Goal: Navigation & Orientation: Go to known website

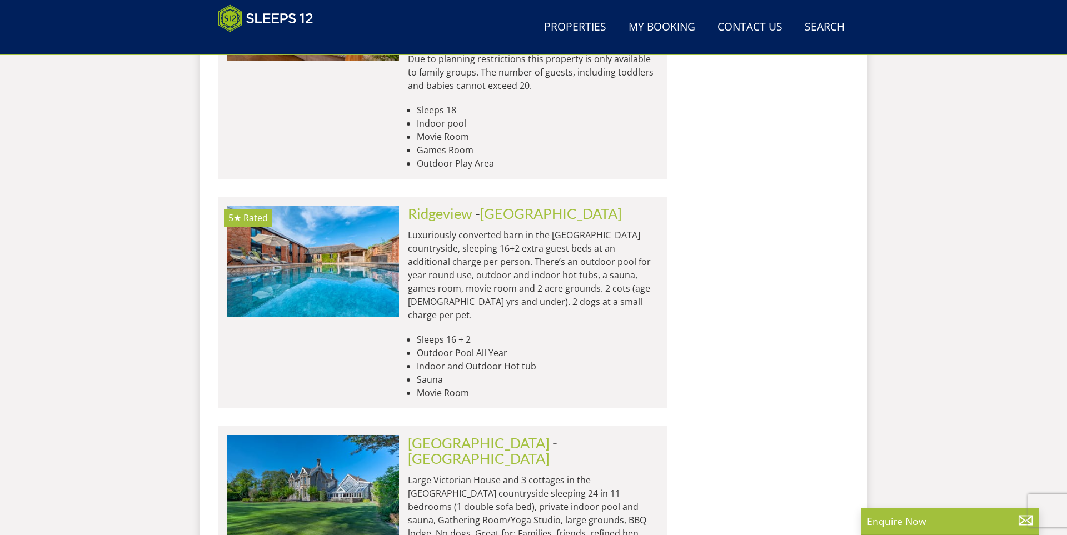
scroll to position [4717, 0]
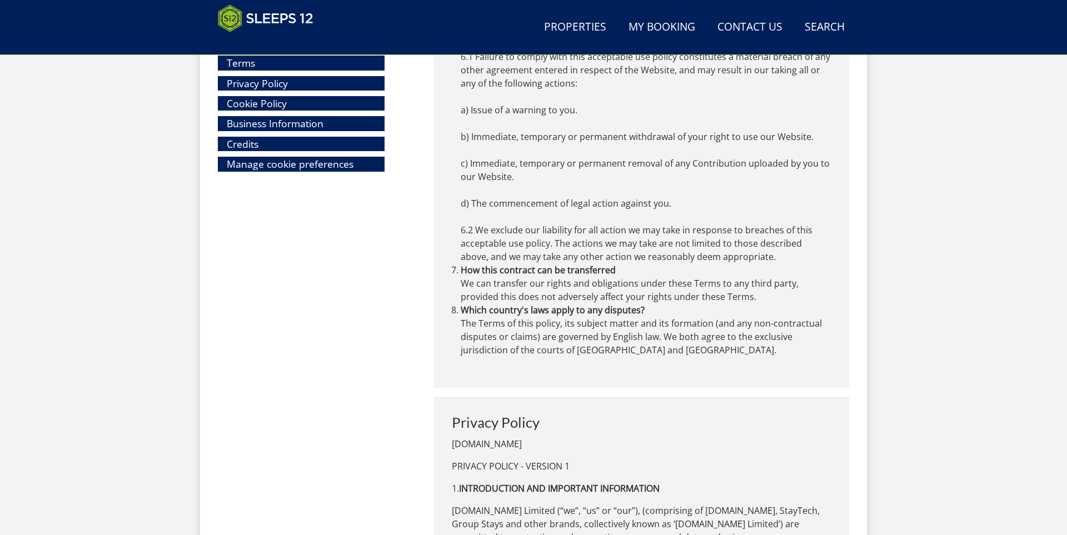
scroll to position [5768, 0]
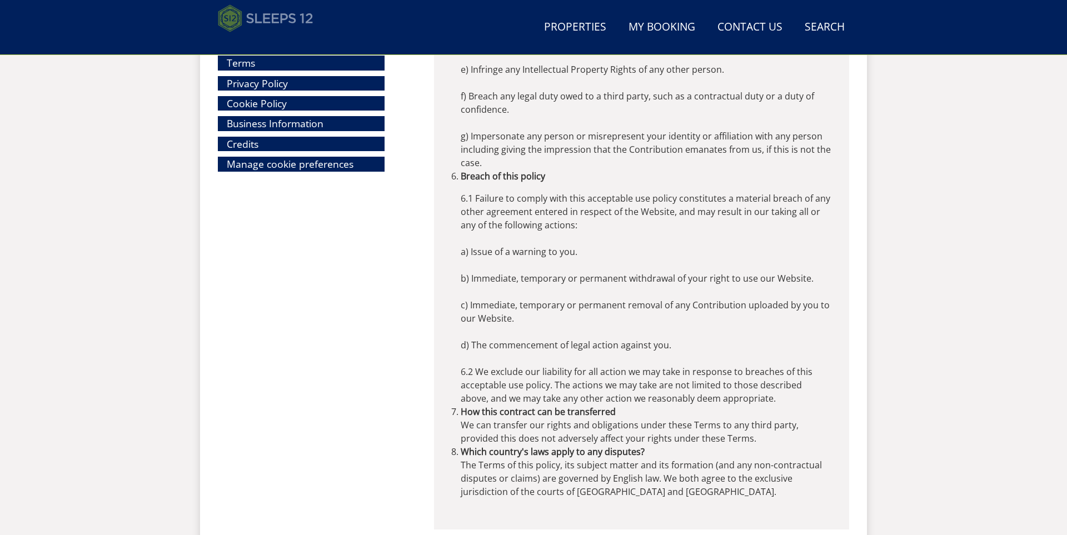
click at [296, 21] on img at bounding box center [266, 18] width 96 height 28
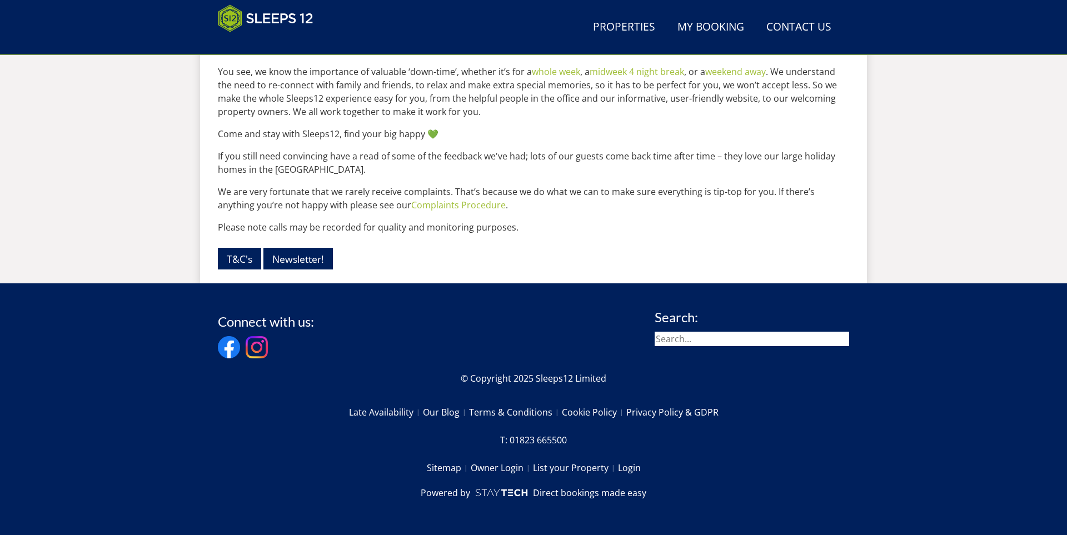
scroll to position [1453, 0]
click at [306, 257] on link "Newsletter!" at bounding box center [297, 259] width 69 height 22
